Goal: Download file/media

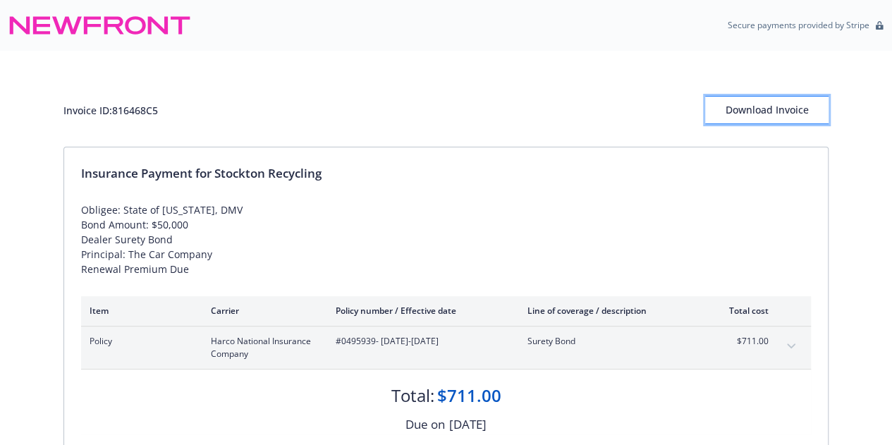
click at [773, 107] on div "Download Invoice" at bounding box center [766, 110] width 123 height 27
